Goal: Transaction & Acquisition: Purchase product/service

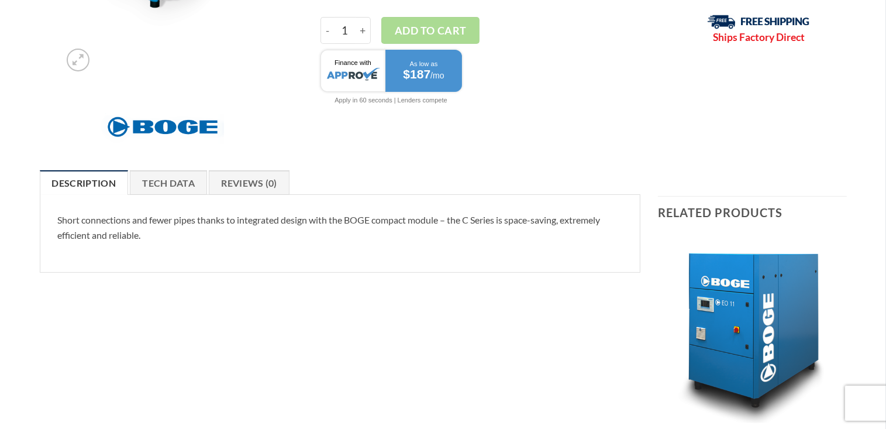
scroll to position [309, 0]
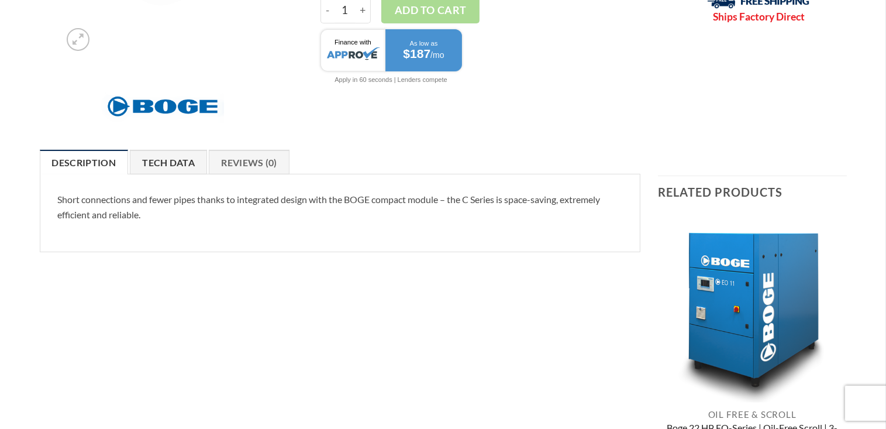
click at [157, 161] on link "Tech Data" at bounding box center [168, 162] width 77 height 25
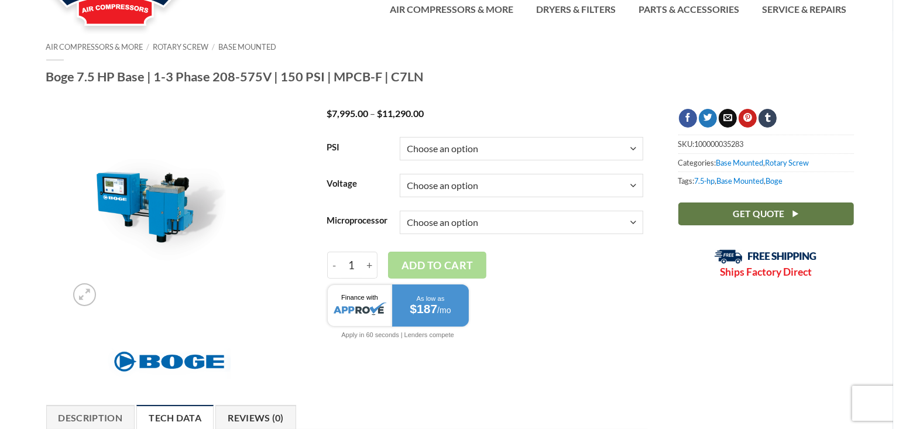
scroll to position [51, 0]
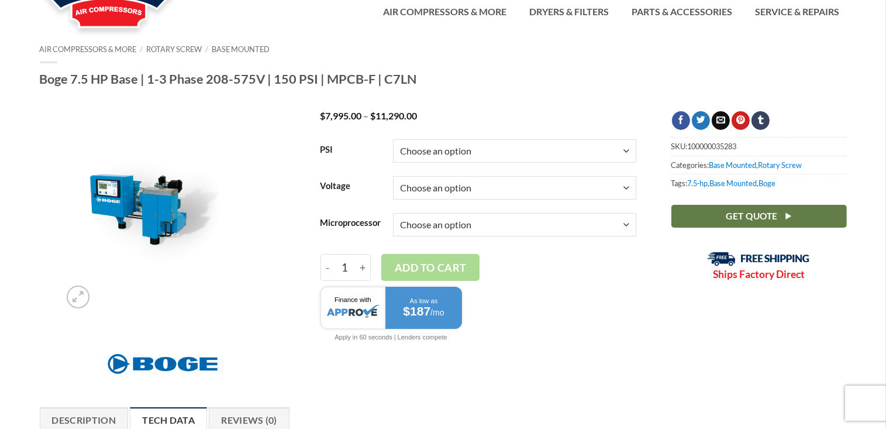
click at [393, 139] on select "Choose an option 150" at bounding box center [514, 150] width 243 height 23
select select "150"
click at [393, 176] on select "Choose an option 1/60/230V 3/60/208V 3/60/460V 3/60/575V" at bounding box center [514, 187] width 243 height 23
select select "3-60-208v"
click at [393, 213] on select "Choose an option Focus 2.0" at bounding box center [514, 224] width 243 height 23
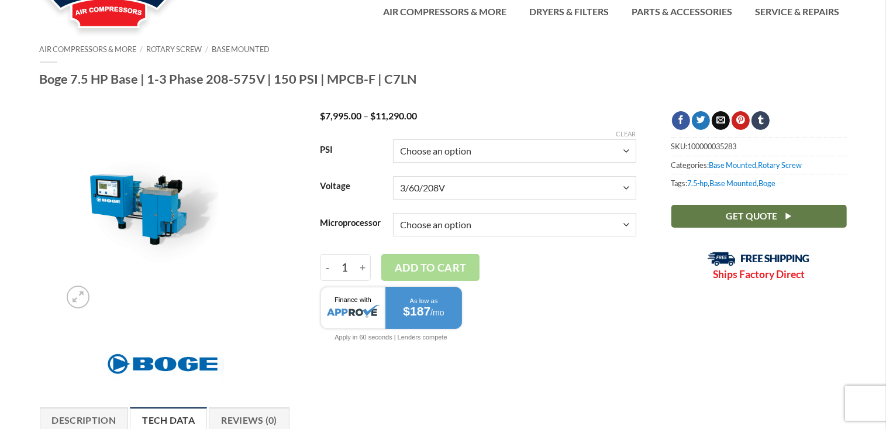
click option "Choose an option" at bounding box center [0, 0] width 0 height 0
click at [427, 262] on button "Add to cart" at bounding box center [430, 267] width 98 height 27
click at [393, 213] on select "Choose an option Focus 2.0" at bounding box center [514, 224] width 243 height 23
click at [656, 254] on div "SKU: 100000035283 Categories: Base Mounted , Rotary Screw Tags: 7.5-hp , Base M…" at bounding box center [759, 253] width 211 height 284
click at [717, 212] on link "Get Quote" at bounding box center [760, 216] width 176 height 23
